Goal: Task Accomplishment & Management: Complete application form

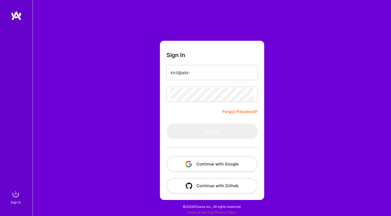
type input "kiril@aibi-s"
type input "[EMAIL_ADDRESS][DOMAIN_NAME]"
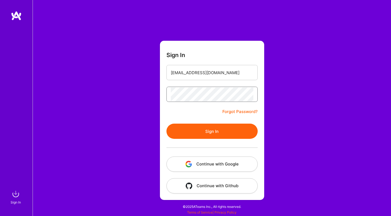
click at [212, 131] on button "Sign In" at bounding box center [212, 131] width 91 height 15
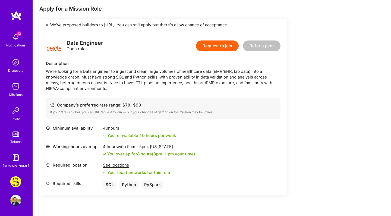
scroll to position [104, 0]
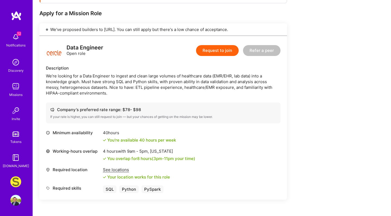
click at [17, 17] on img at bounding box center [16, 16] width 11 height 10
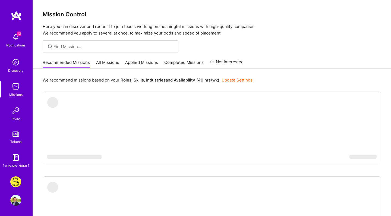
click at [106, 62] on link "All Missions" at bounding box center [107, 64] width 23 height 9
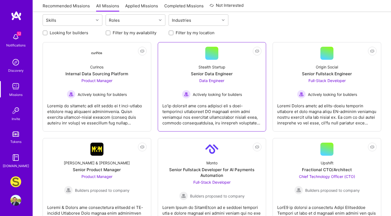
scroll to position [57, 0]
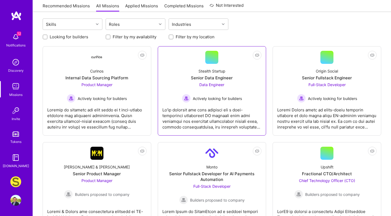
click at [219, 126] on div at bounding box center [211, 116] width 99 height 27
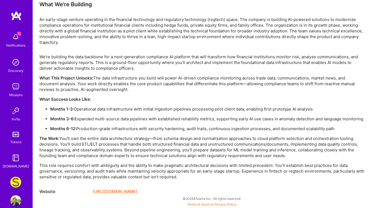
scroll to position [362, 0]
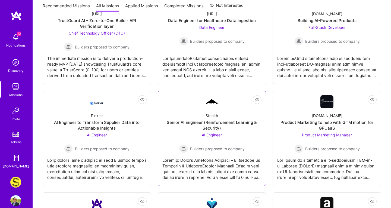
scroll to position [397, 0]
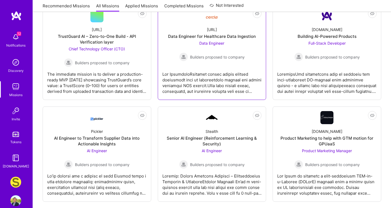
click at [242, 53] on div "Builders proposed to company" at bounding box center [211, 56] width 65 height 9
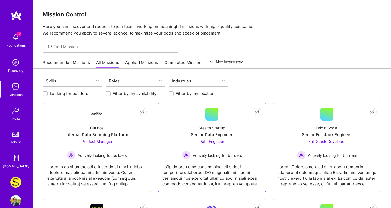
click at [243, 134] on div "Stealth Startup Senior Data Engineer Data Engineer Actively looking for builders" at bounding box center [211, 139] width 99 height 39
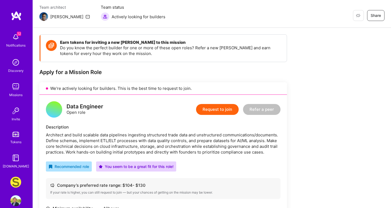
scroll to position [58, 0]
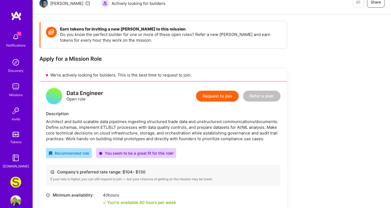
click at [219, 98] on button "Request to join" at bounding box center [217, 95] width 43 height 11
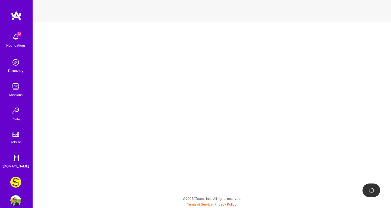
select select "DE"
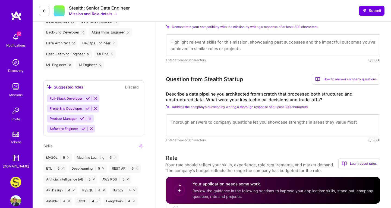
scroll to position [210, 0]
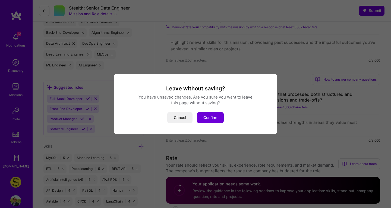
click at [210, 111] on div "Leave without saving? You have unsaved changes. Are you sure you want to leave …" at bounding box center [196, 104] width 150 height 38
click at [209, 113] on button "Confirm" at bounding box center [210, 117] width 27 height 11
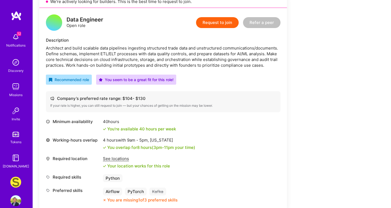
scroll to position [132, 0]
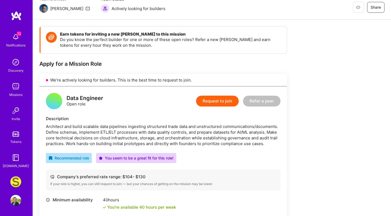
scroll to position [54, 0]
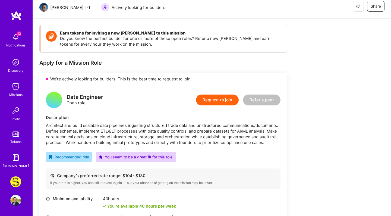
click at [215, 94] on div "Request to join Refer a peer" at bounding box center [238, 100] width 85 height 16
click at [215, 100] on button "Request to join" at bounding box center [217, 100] width 43 height 11
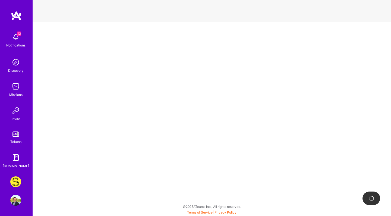
select select "DE"
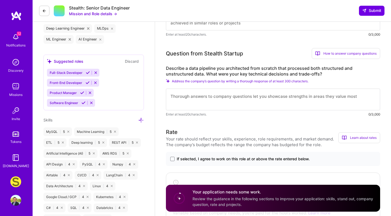
scroll to position [211, 0]
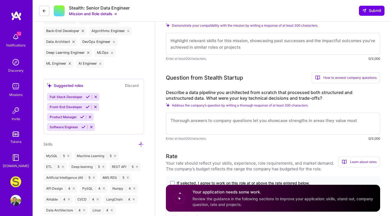
click at [217, 93] on label "Describe a data pipeline you architected from scratch that processed both struc…" at bounding box center [273, 95] width 214 height 11
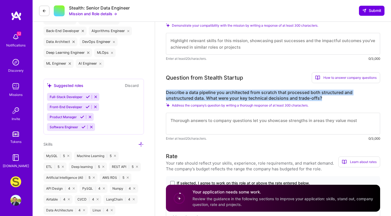
click at [217, 93] on label "Describe a data pipeline you architected from scratch that processed both struc…" at bounding box center [273, 95] width 214 height 11
copy label "Describe a data pipeline you architected from scratch that processed both struc…"
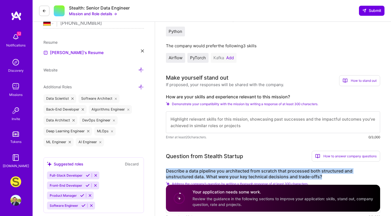
scroll to position [96, 0]
